Goal: Information Seeking & Learning: Learn about a topic

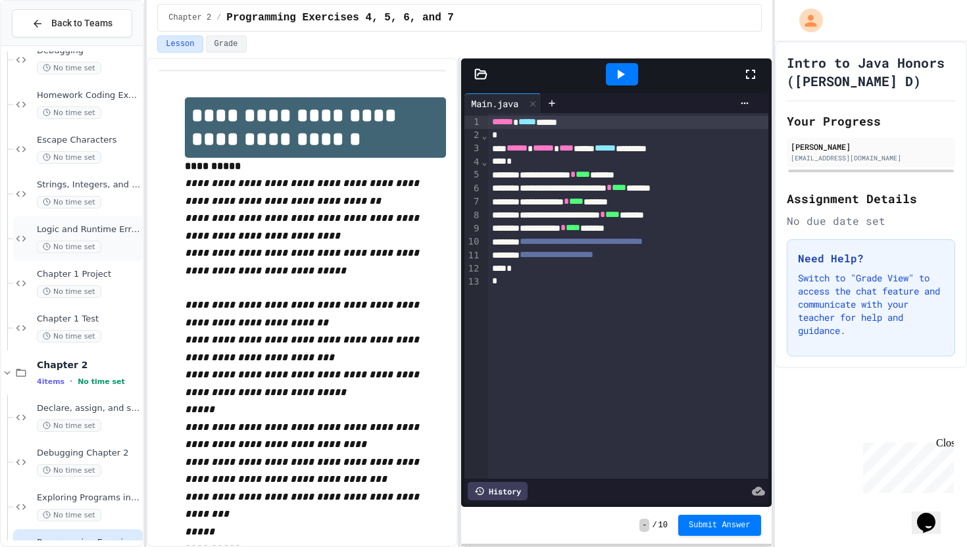
scroll to position [153, 0]
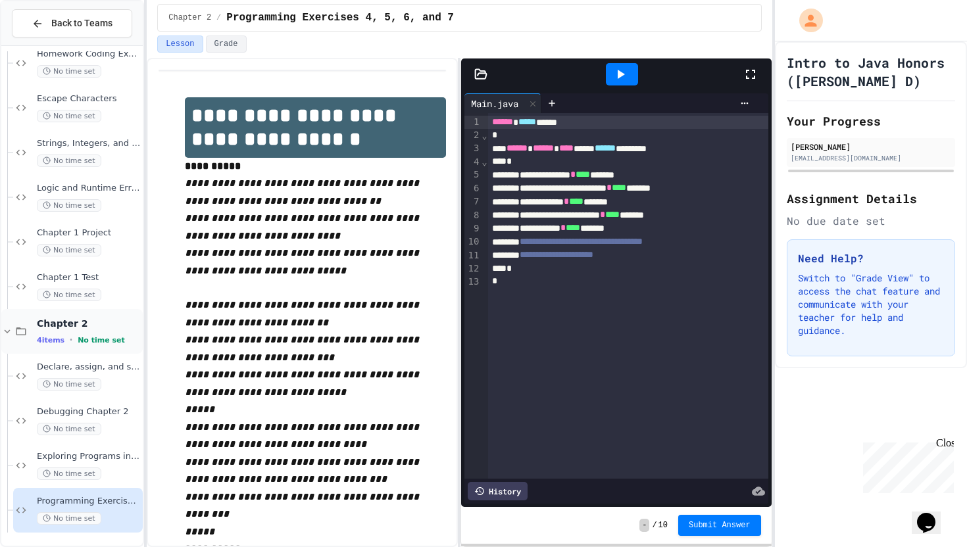
click at [85, 340] on span "No time set" at bounding box center [101, 340] width 47 height 9
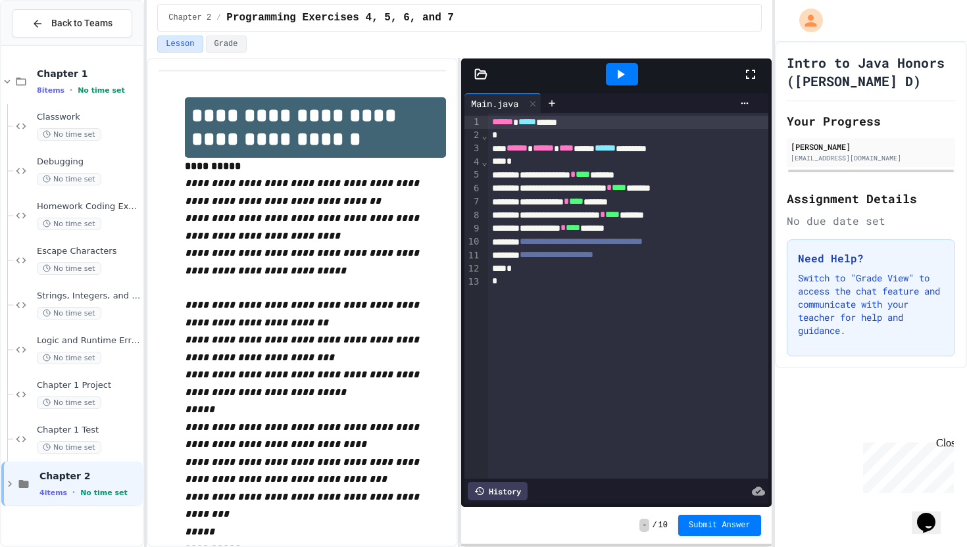
scroll to position [0, 0]
click at [78, 471] on span "Chapter 2" at bounding box center [89, 476] width 101 height 12
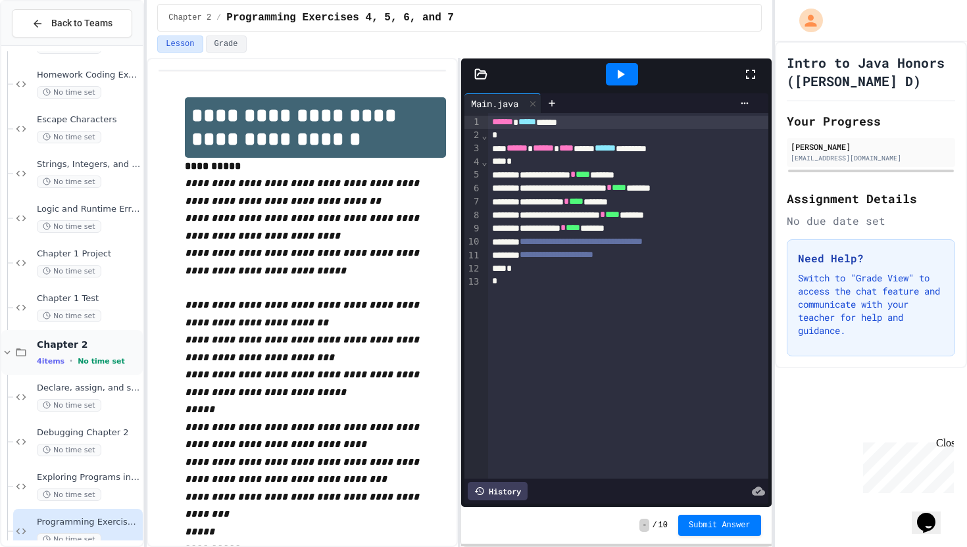
scroll to position [153, 0]
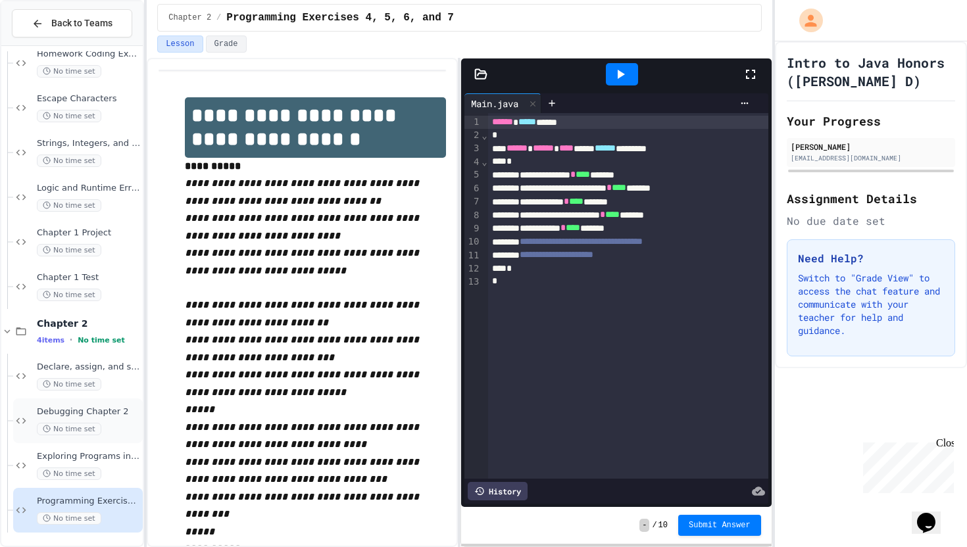
click at [88, 413] on span "Debugging Chapter 2" at bounding box center [88, 411] width 103 height 11
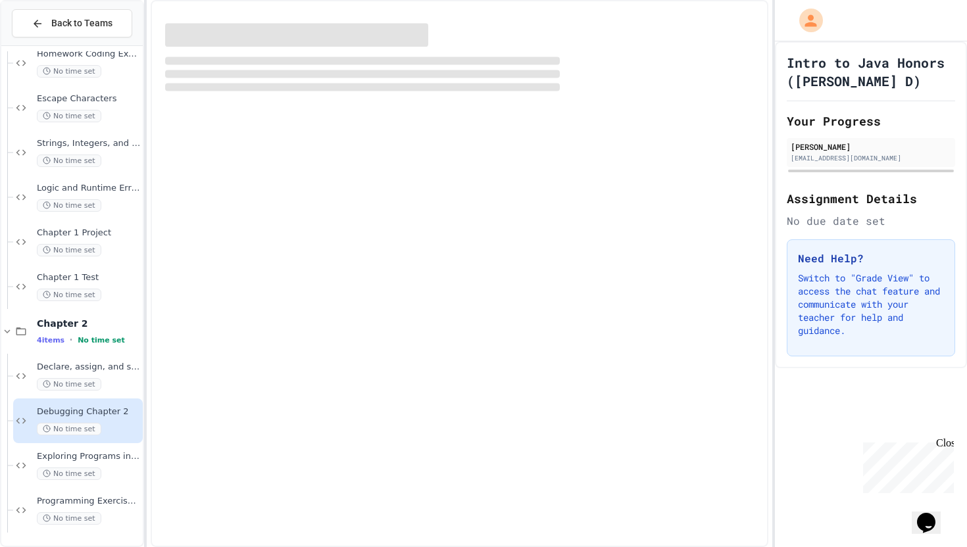
scroll to position [137, 0]
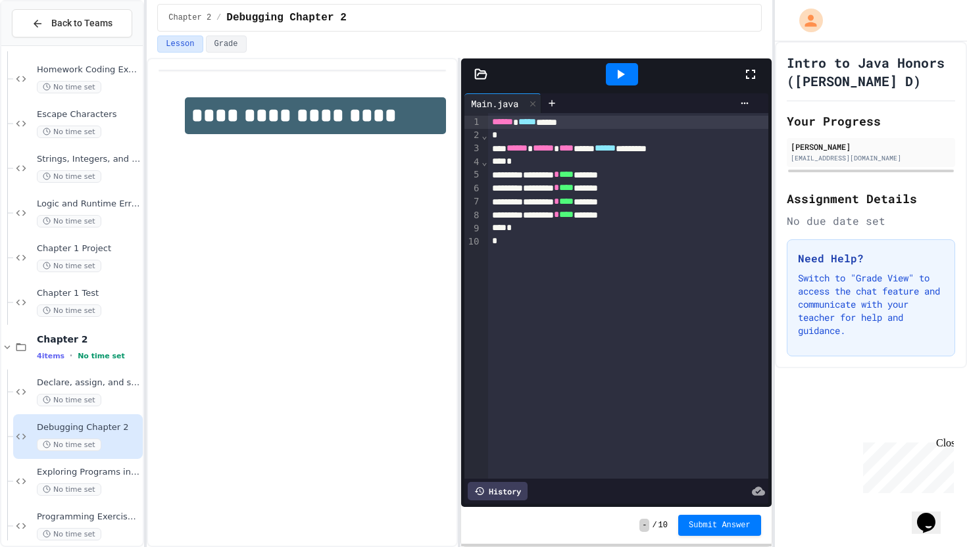
click at [478, 69] on icon at bounding box center [480, 73] width 11 height 9
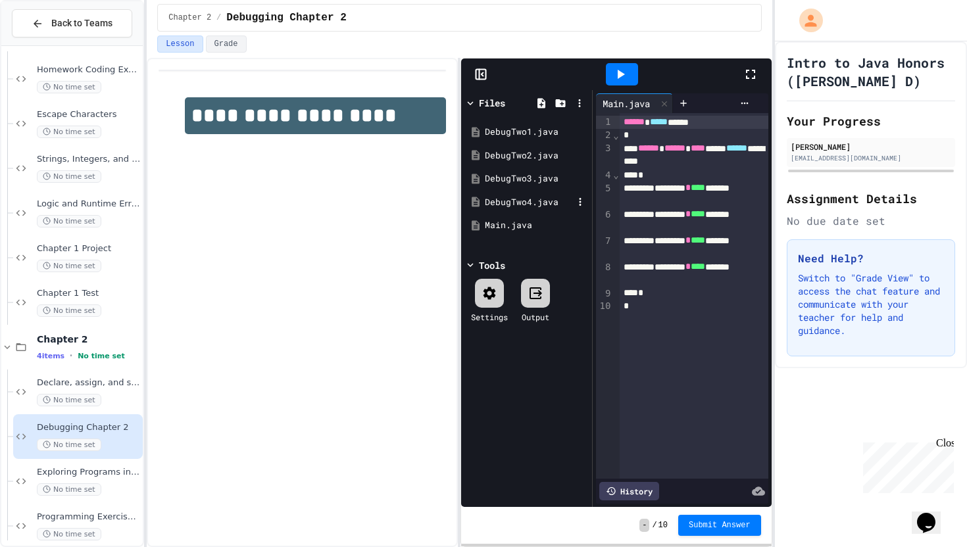
click at [495, 196] on div "DebugTwo4.java" at bounding box center [529, 202] width 88 height 13
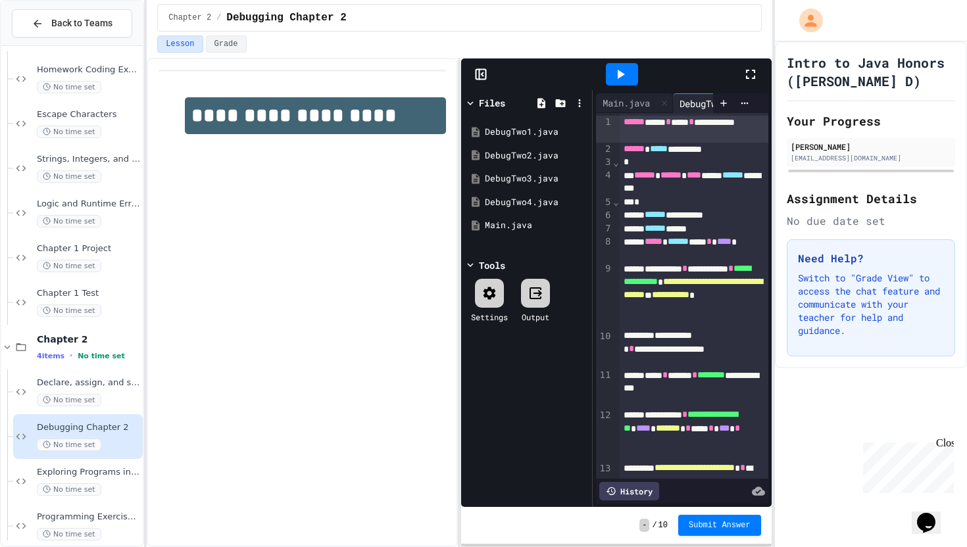
click at [483, 73] on icon at bounding box center [482, 74] width 2 height 3
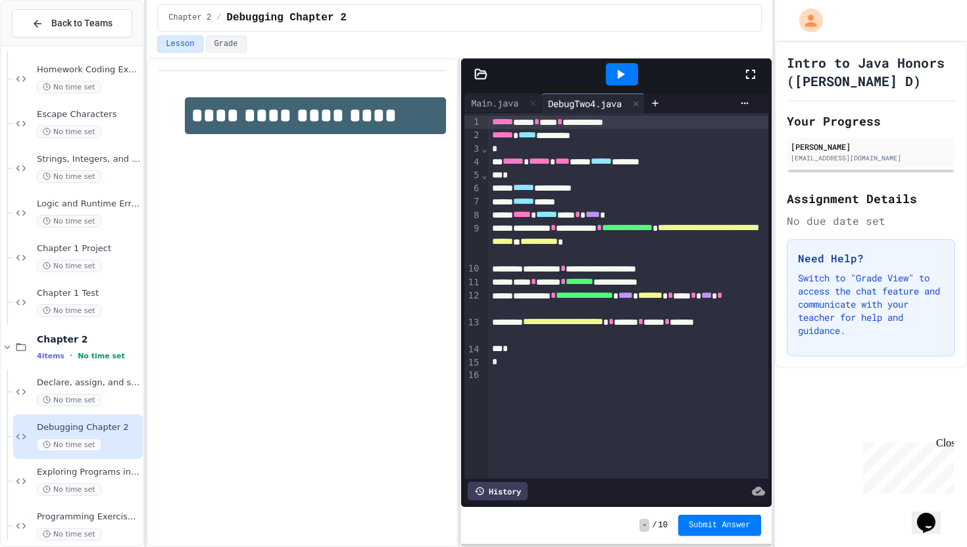
click at [618, 74] on icon at bounding box center [620, 74] width 7 height 9
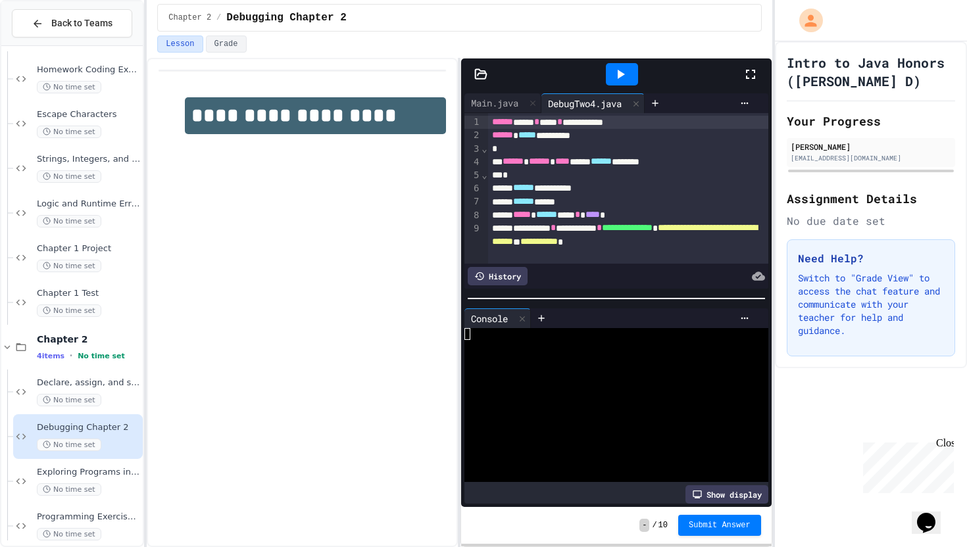
click at [620, 75] on icon at bounding box center [620, 74] width 7 height 9
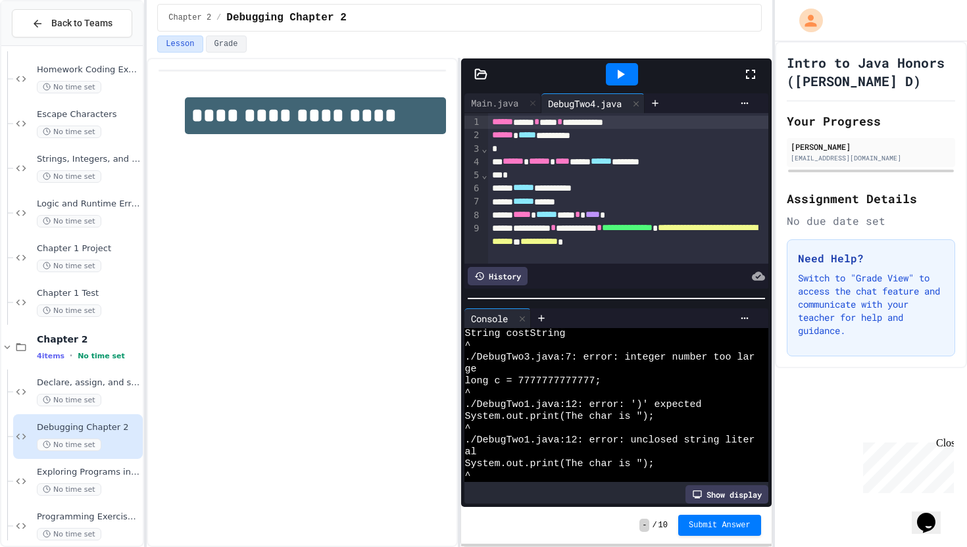
scroll to position [0, 0]
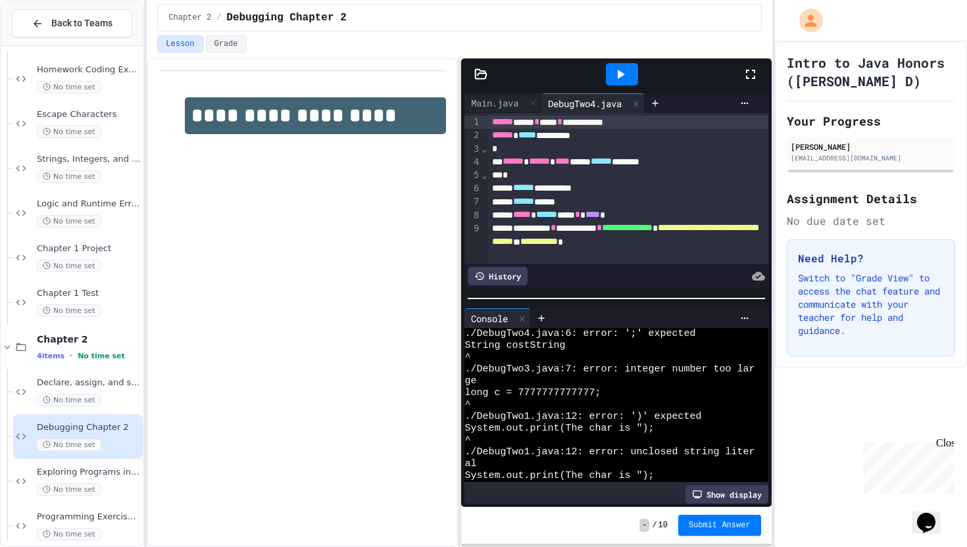
click at [619, 195] on div "****** *****" at bounding box center [628, 201] width 280 height 13
click at [619, 189] on div "**********" at bounding box center [628, 187] width 280 height 13
click at [619, 85] on div at bounding box center [621, 75] width 45 height 36
click at [620, 76] on icon at bounding box center [620, 74] width 7 height 9
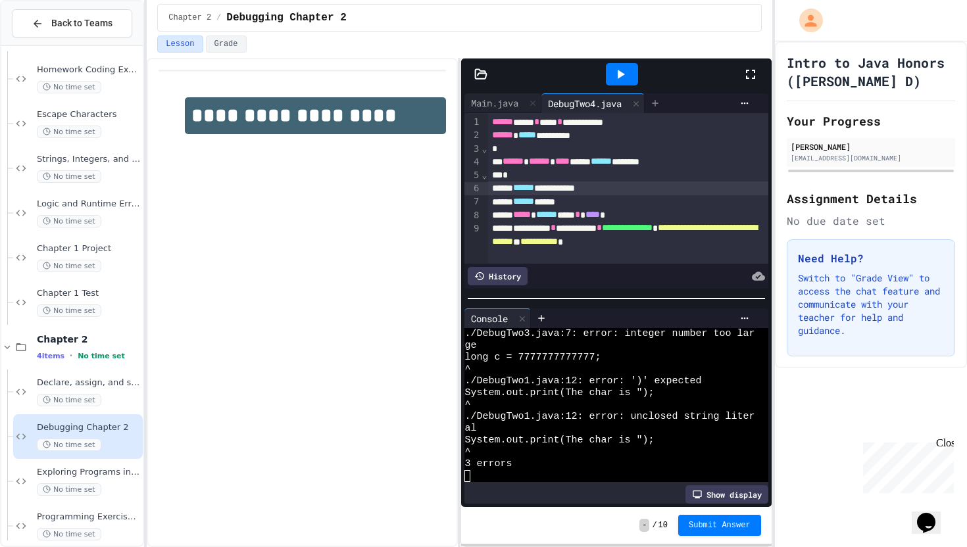
click at [655, 111] on div at bounding box center [654, 103] width 21 height 20
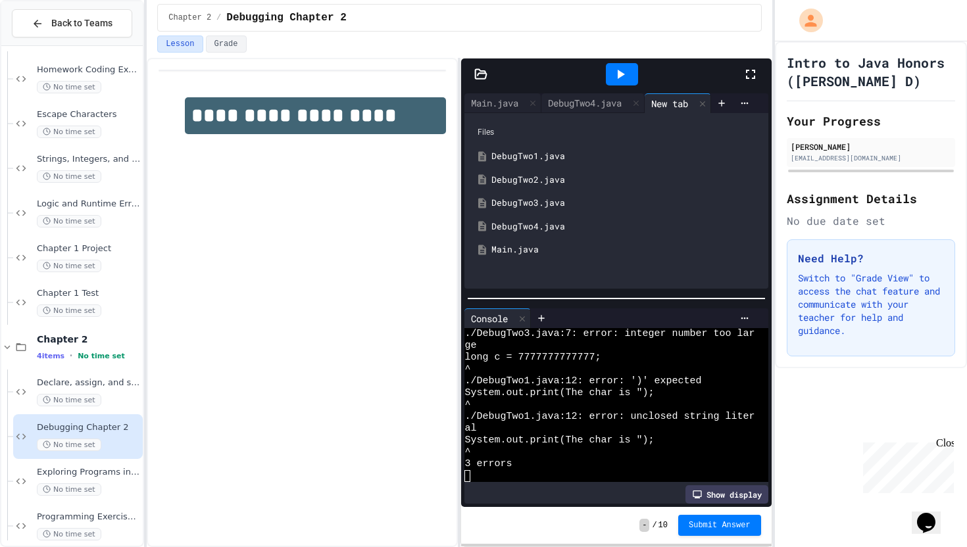
click at [527, 158] on div "DebugTwo1.java" at bounding box center [625, 156] width 268 height 13
click at [717, 107] on div at bounding box center [723, 103] width 21 height 20
click at [539, 181] on div "DebugTwo2.java" at bounding box center [625, 180] width 268 height 13
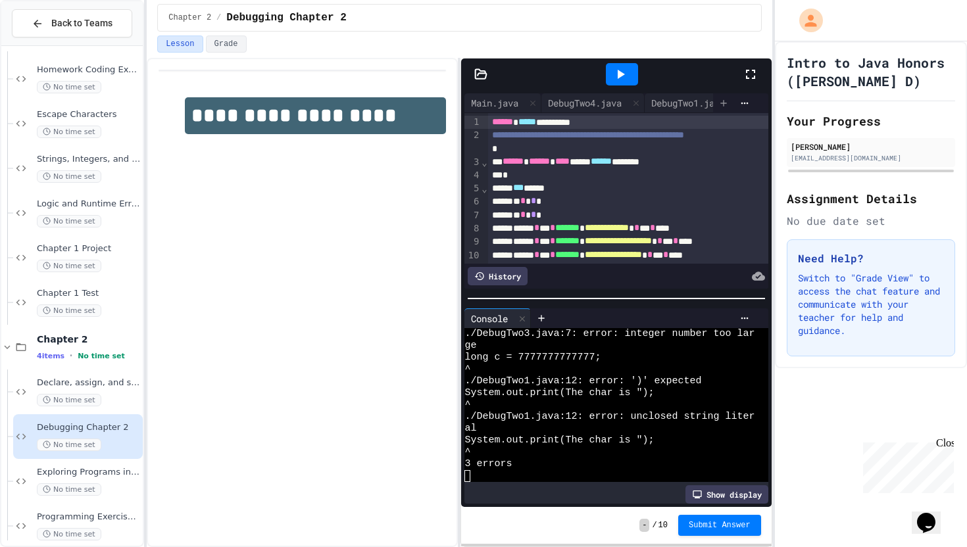
click at [726, 103] on icon at bounding box center [723, 103] width 11 height 11
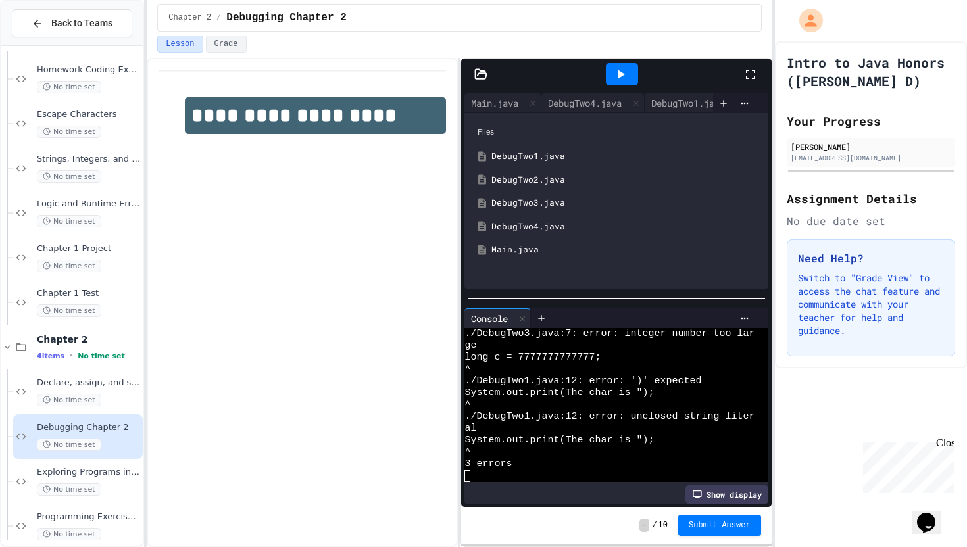
click at [537, 200] on div "DebugTwo3.java" at bounding box center [625, 203] width 268 height 13
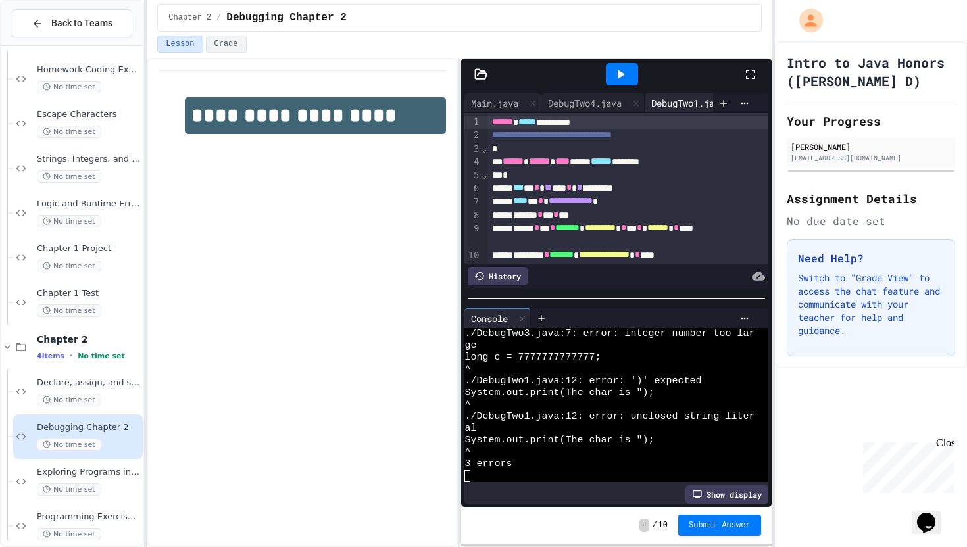
click at [671, 99] on div "DebugTwo1.java" at bounding box center [687, 103] width 87 height 14
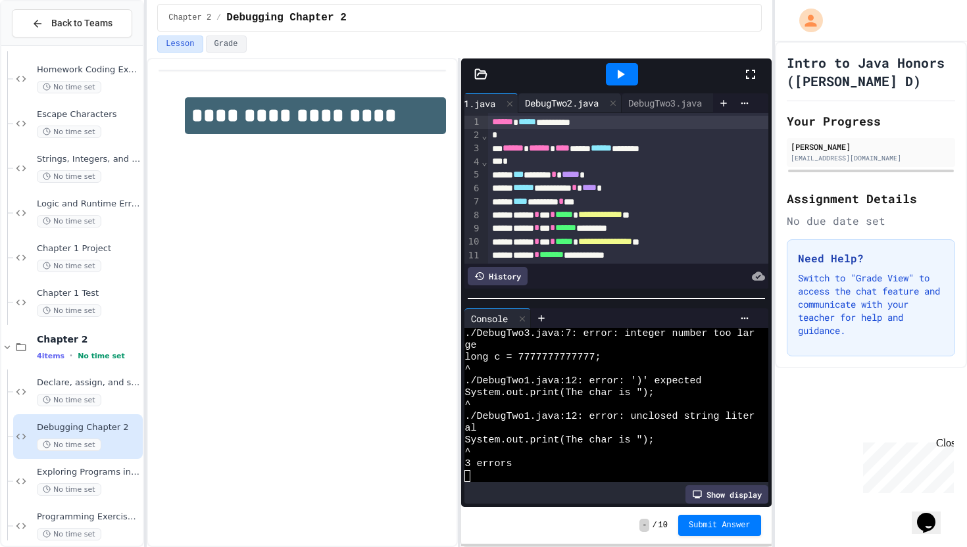
scroll to position [0, 239]
click at [673, 98] on div "DebugTwo3.java" at bounding box center [655, 103] width 87 height 14
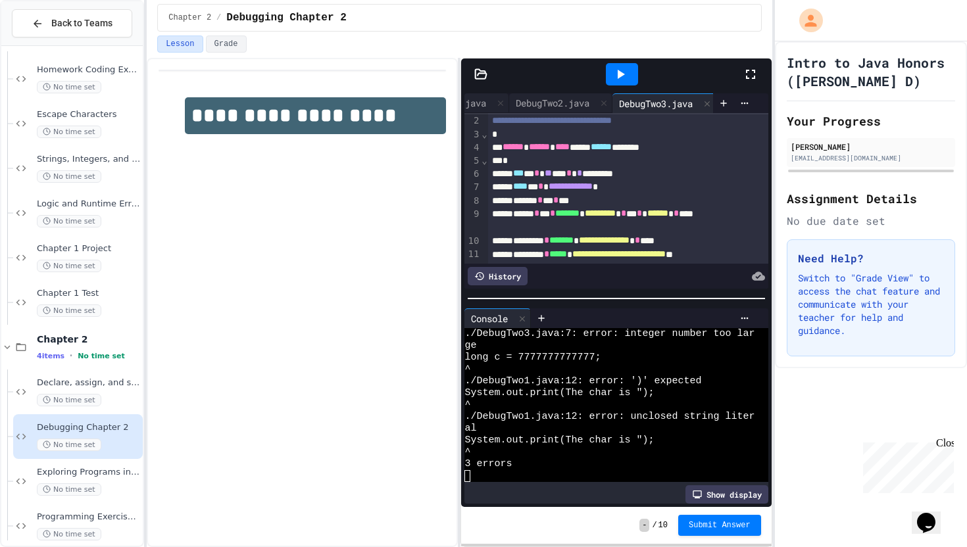
scroll to position [0, 0]
